Goal: Transaction & Acquisition: Purchase product/service

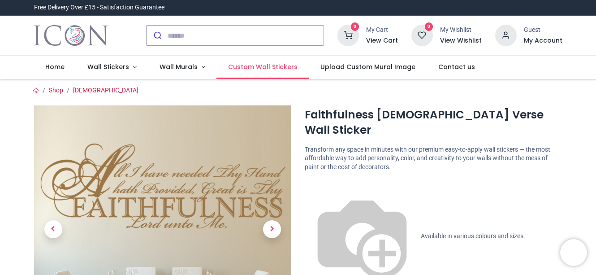
click at [270, 67] on span "Custom Wall Stickers" at bounding box center [263, 66] width 70 height 9
